Goal: Task Accomplishment & Management: Manage account settings

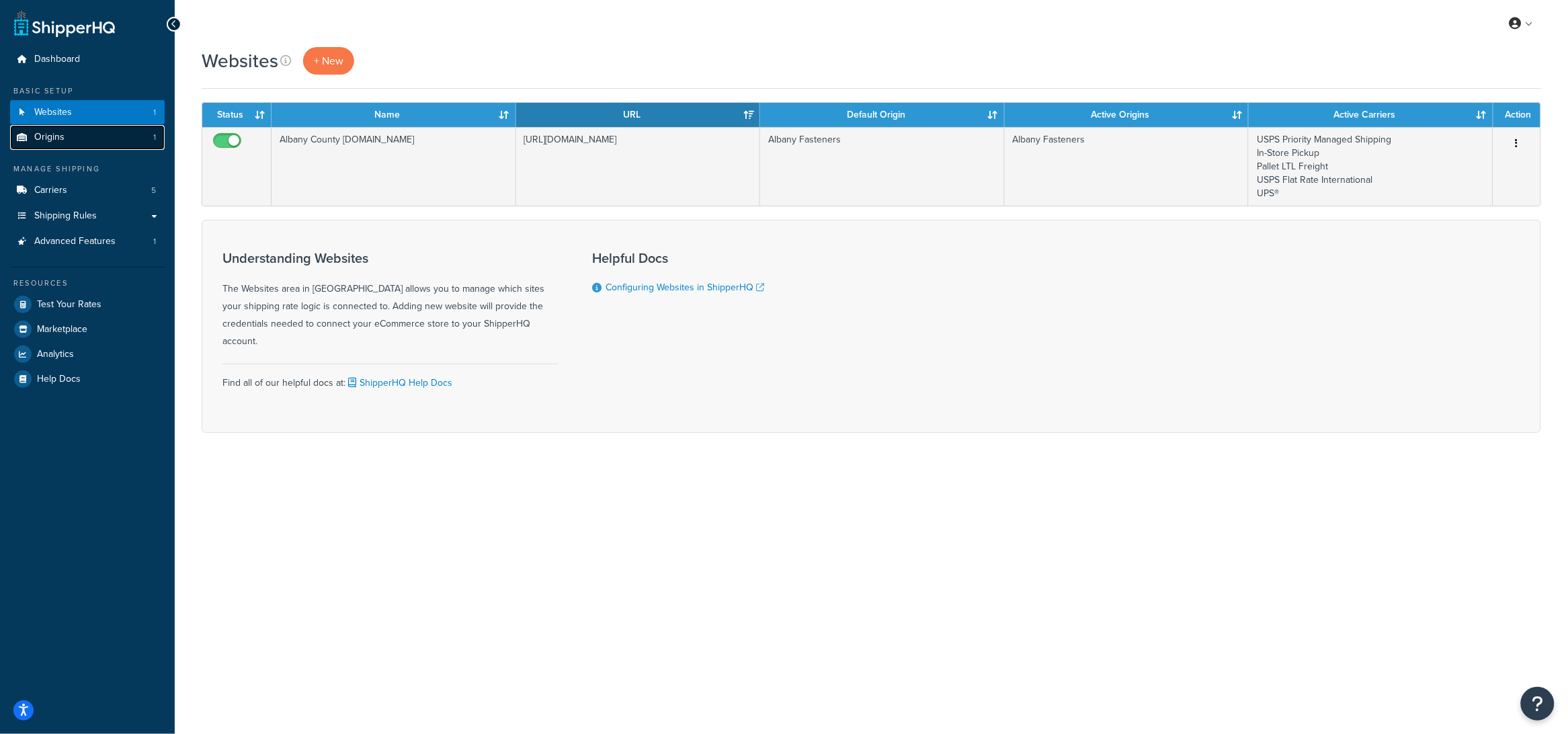
click at [72, 140] on link "Origins 1" at bounding box center [88, 138] width 155 height 25
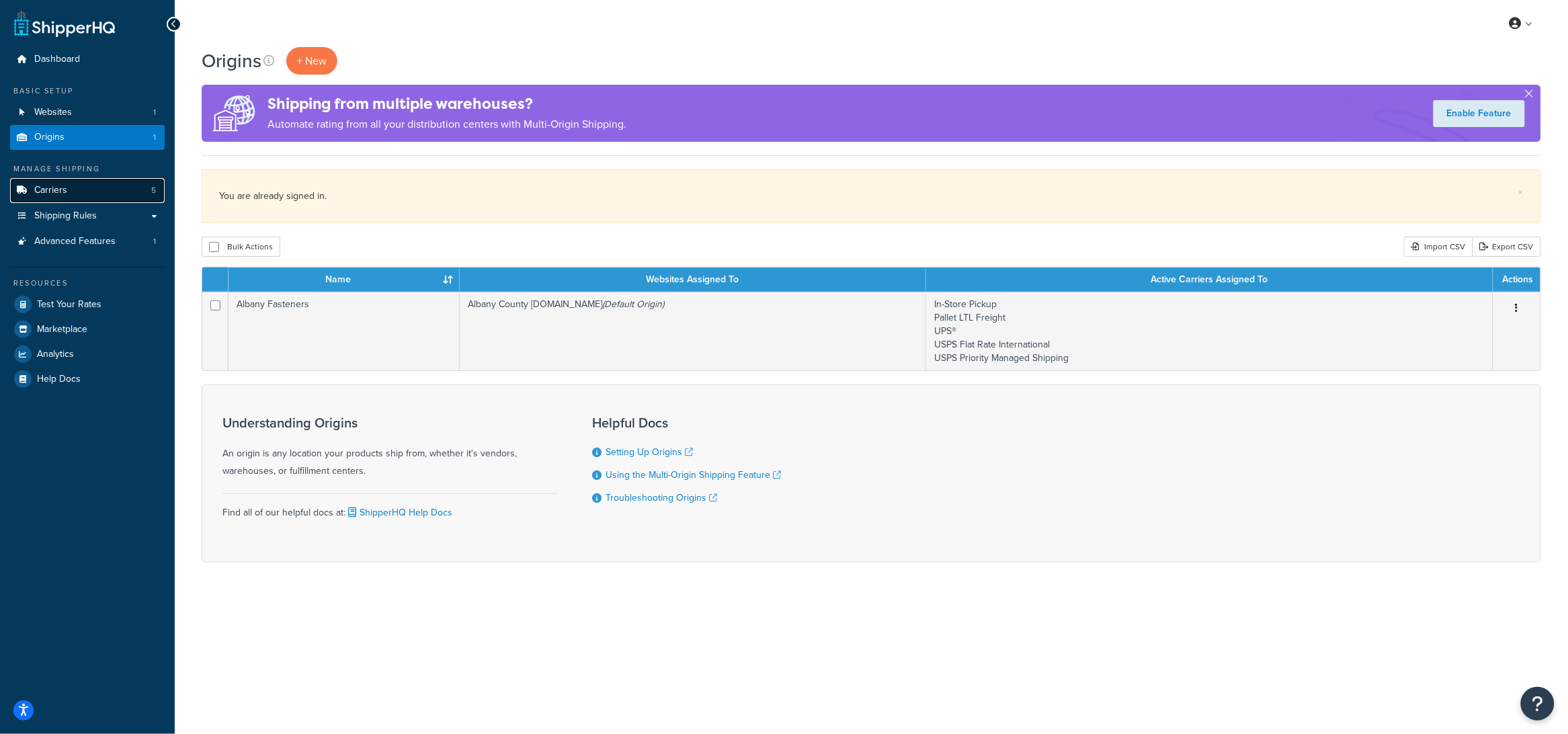
click at [49, 193] on span "Carriers" at bounding box center [51, 190] width 33 height 12
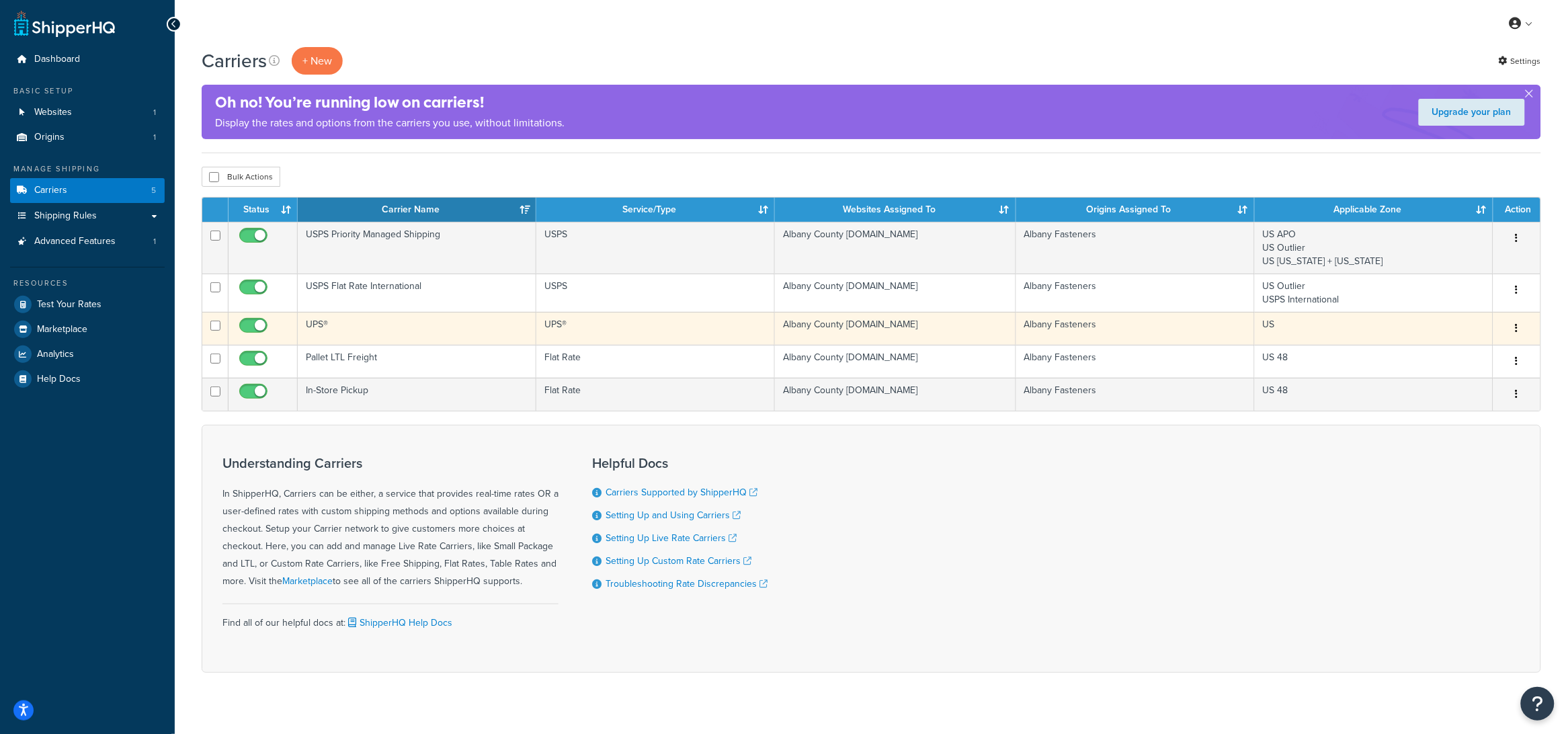
click at [315, 334] on td "UPS®" at bounding box center [417, 329] width 239 height 33
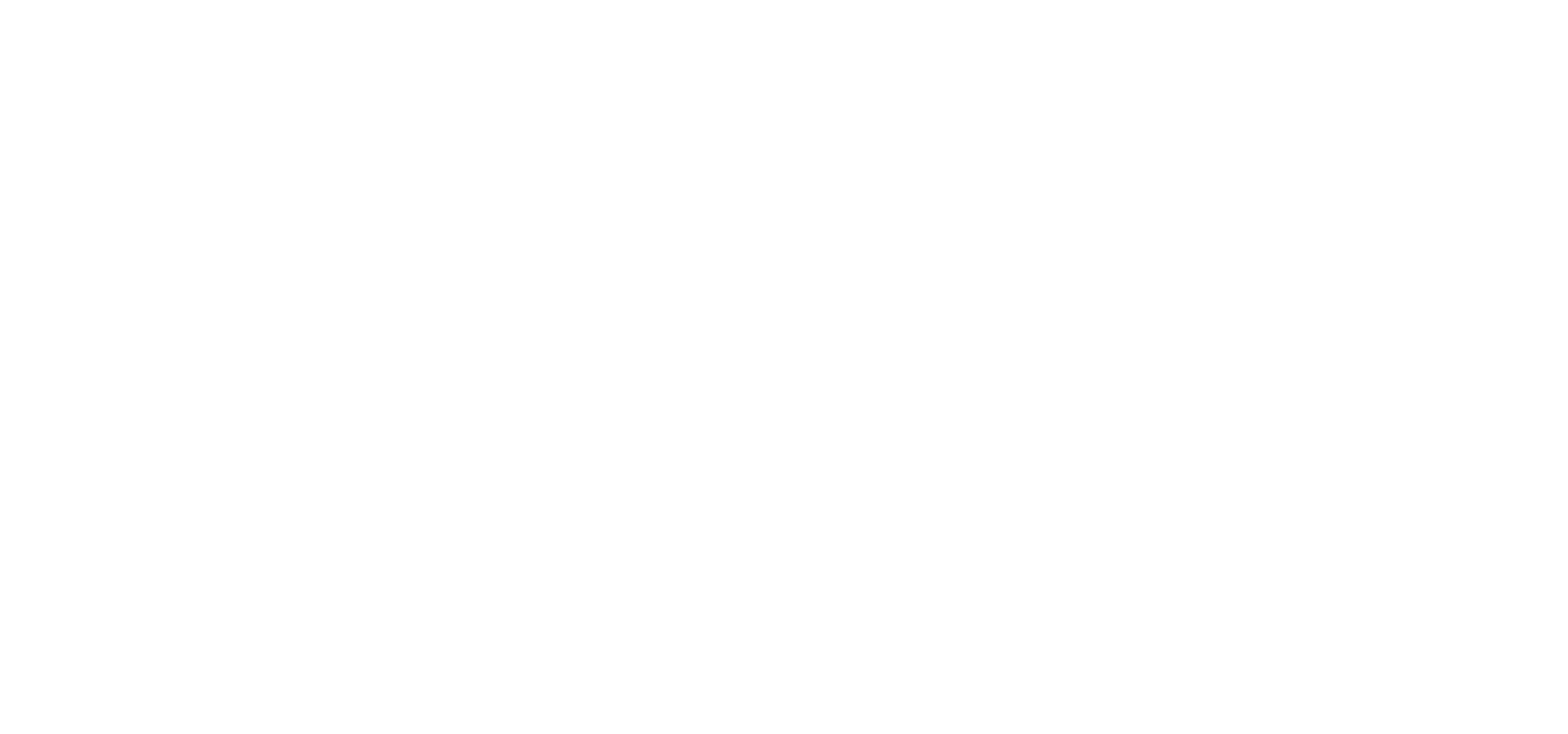
select select "ups"
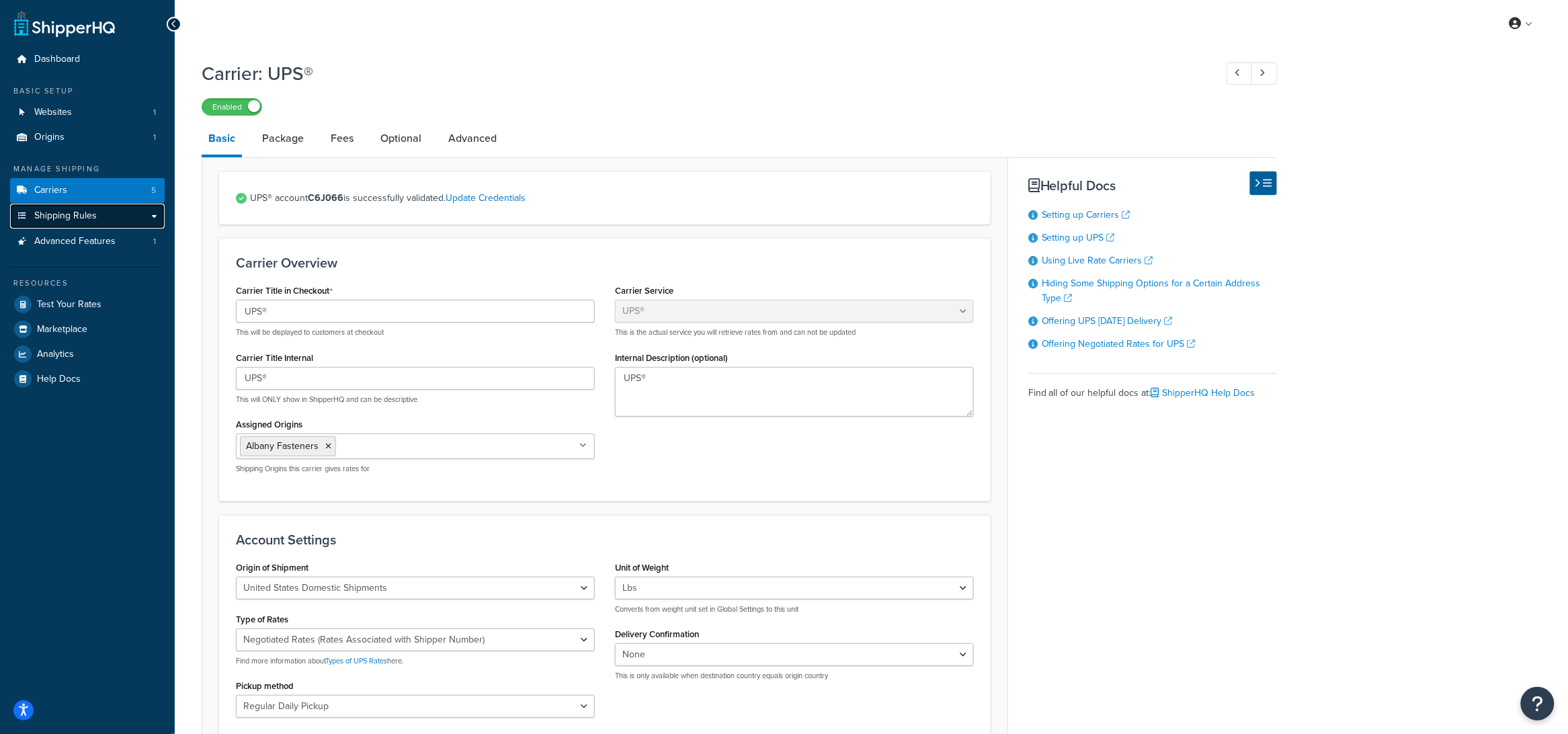
click at [73, 227] on link "Shipping Rules" at bounding box center [88, 216] width 155 height 25
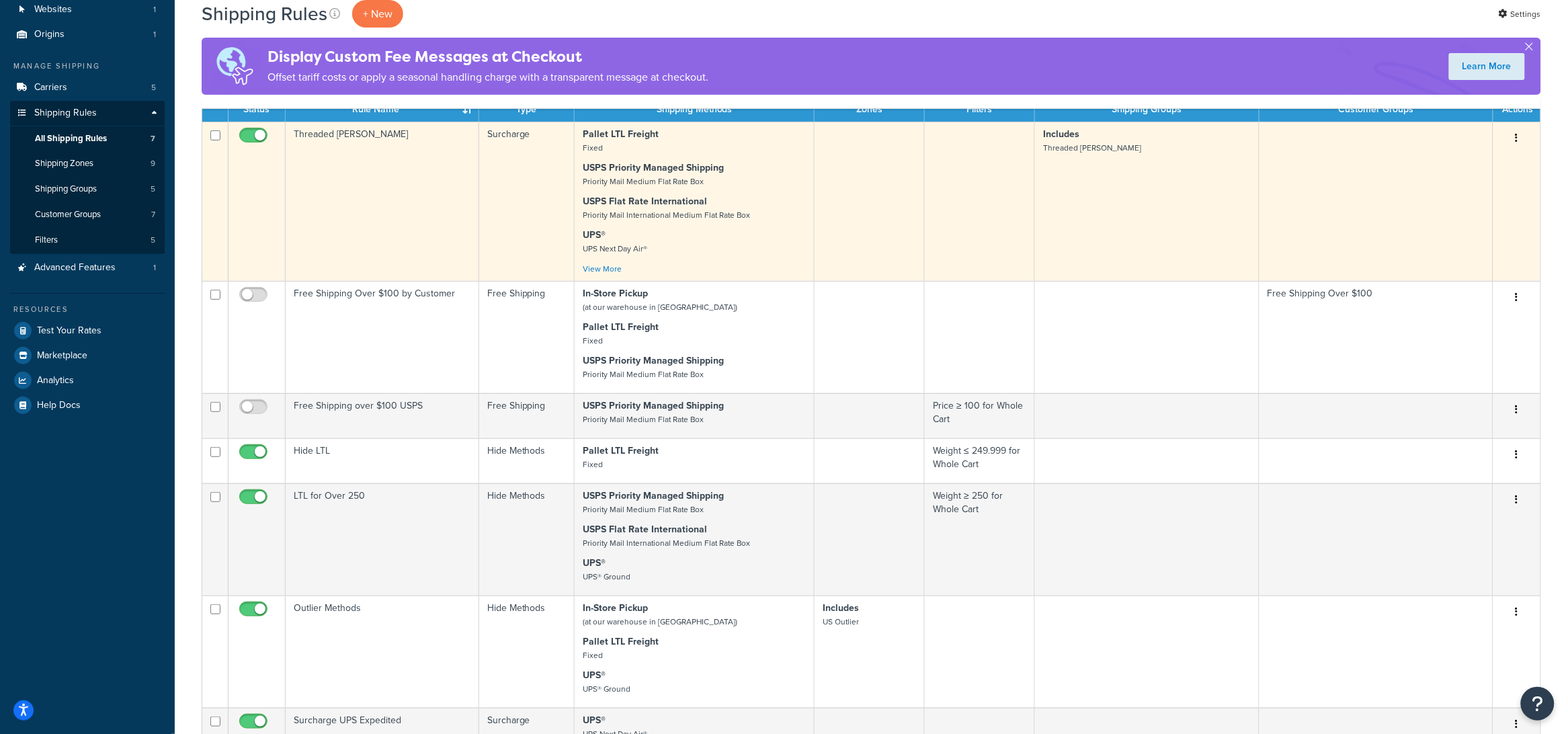
scroll to position [99, 0]
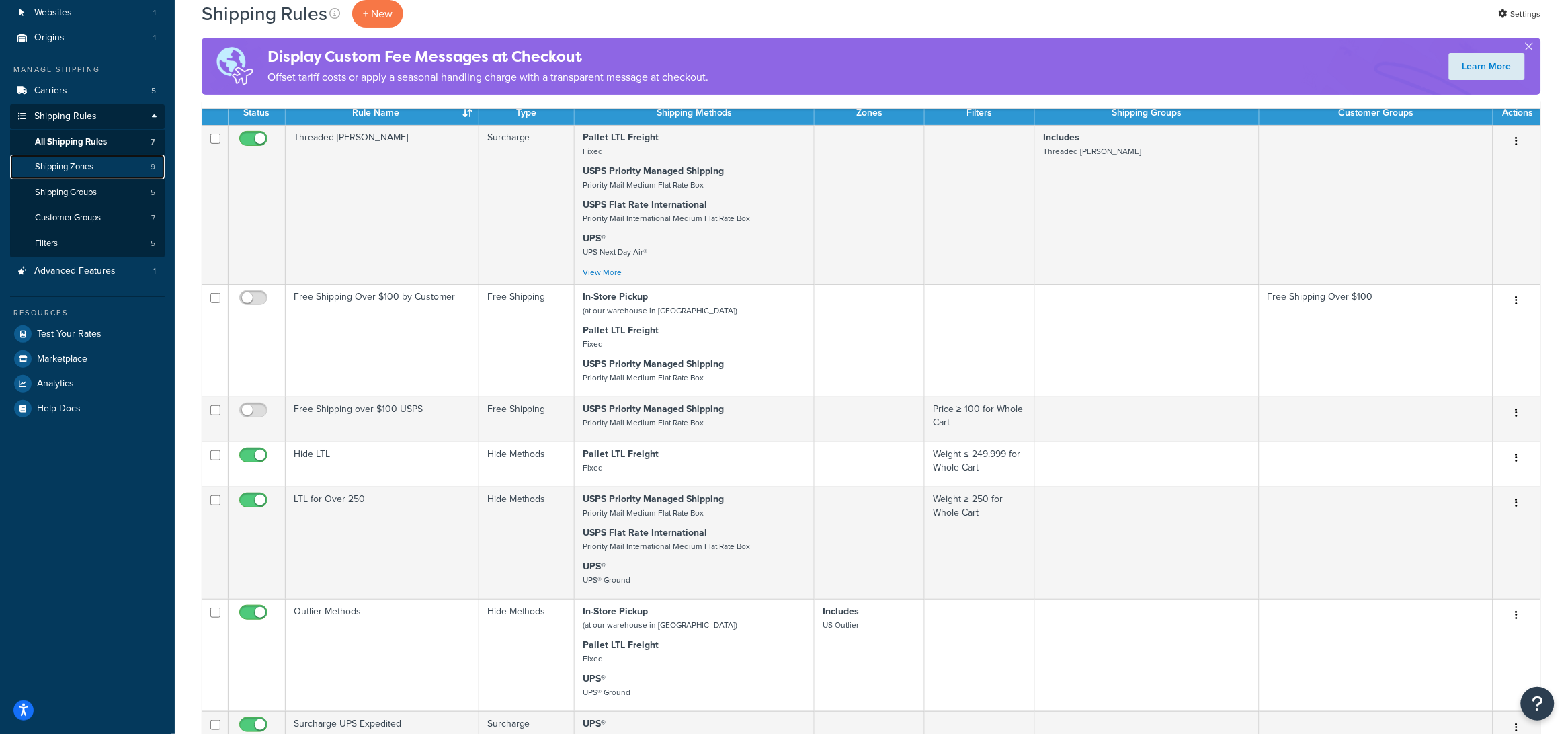
click at [118, 173] on link "Shipping Zones 9" at bounding box center [88, 167] width 155 height 25
